Goal: Task Accomplishment & Management: Manage account settings

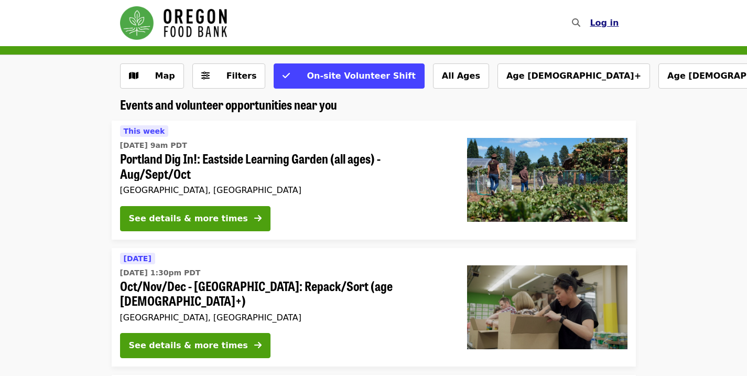
click at [605, 24] on span "Log in" at bounding box center [604, 23] width 29 height 10
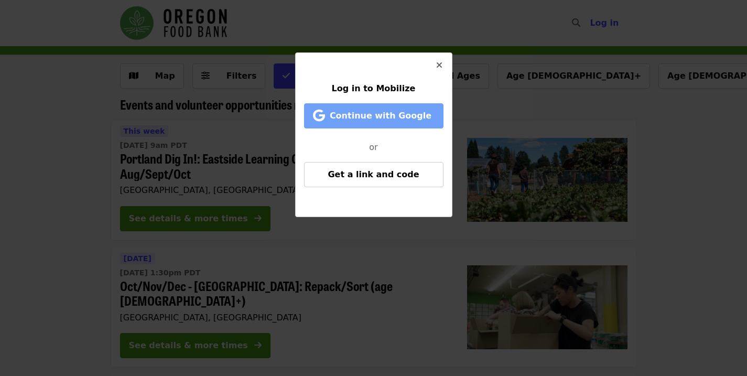
click at [366, 115] on span "Continue with Google" at bounding box center [381, 116] width 102 height 10
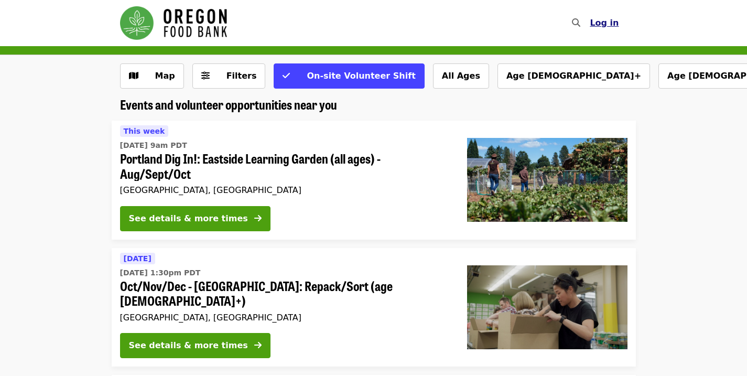
click at [600, 23] on span "Log in" at bounding box center [604, 23] width 29 height 10
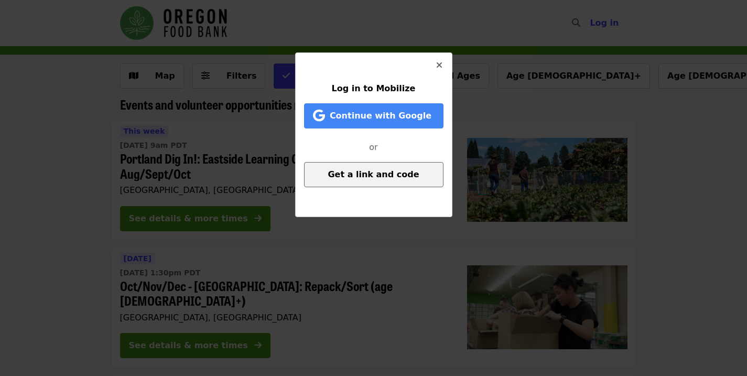
click at [368, 173] on span "Get a link and code" at bounding box center [373, 174] width 91 height 10
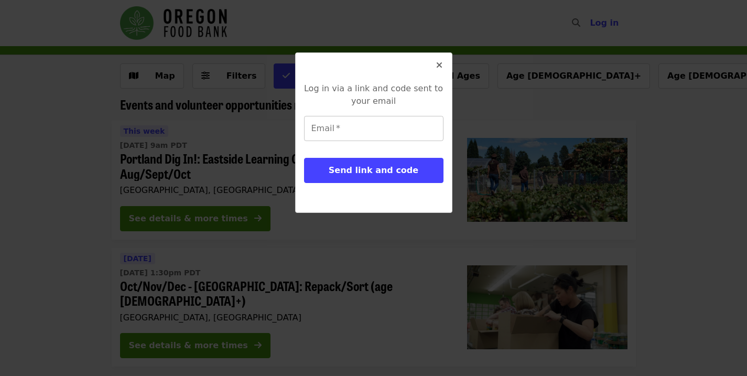
click at [350, 132] on input "Email   *" at bounding box center [373, 128] width 139 height 25
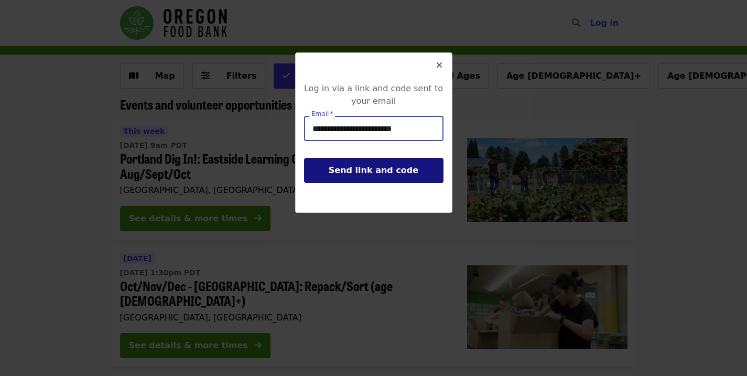
type input "**********"
click at [362, 177] on button "Send link and code" at bounding box center [373, 170] width 139 height 25
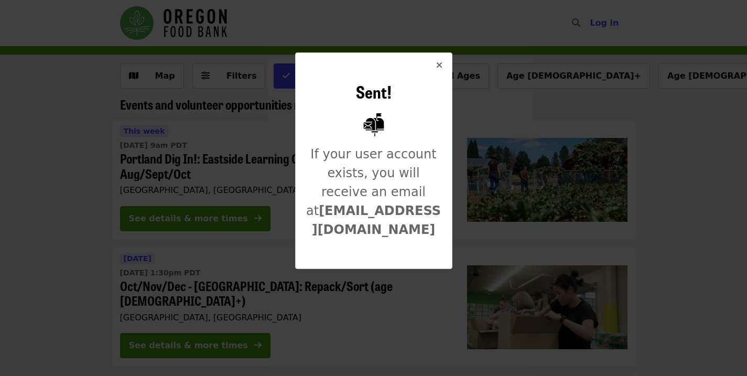
click at [440, 63] on icon "times icon" at bounding box center [439, 65] width 6 height 10
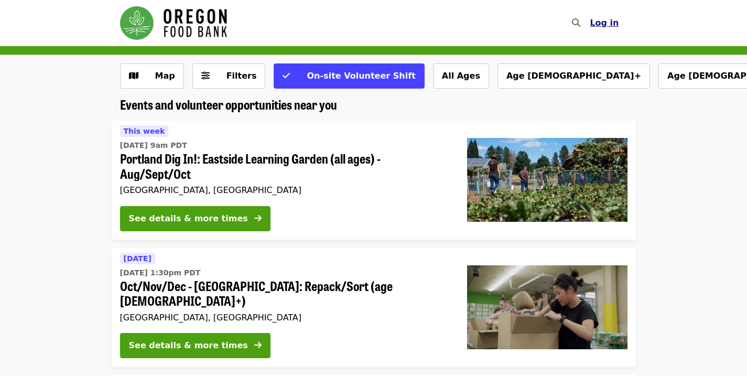
click at [612, 21] on span "Log in" at bounding box center [604, 23] width 29 height 10
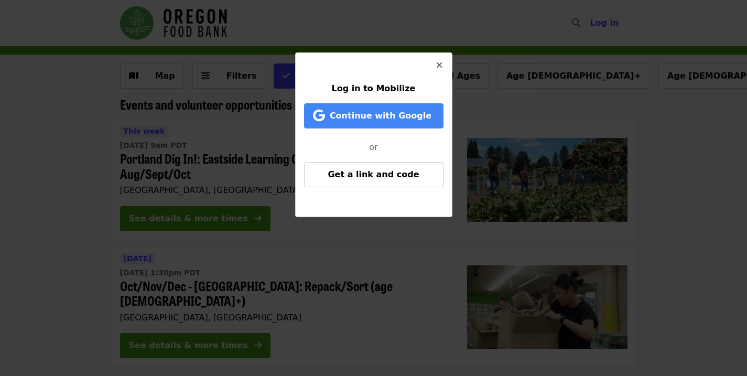
click at [441, 65] on icon "times icon" at bounding box center [439, 65] width 6 height 10
